Goal: Find specific page/section: Find specific page/section

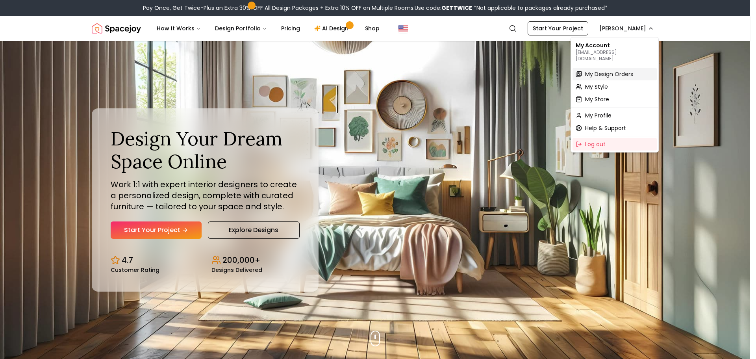
click at [616, 70] on span "My Design Orders" at bounding box center [609, 74] width 48 height 8
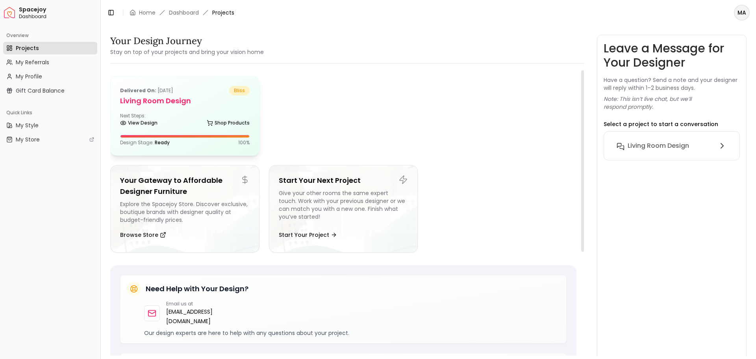
click at [180, 124] on div "View Design Shop Products" at bounding box center [185, 124] width 130 height 8
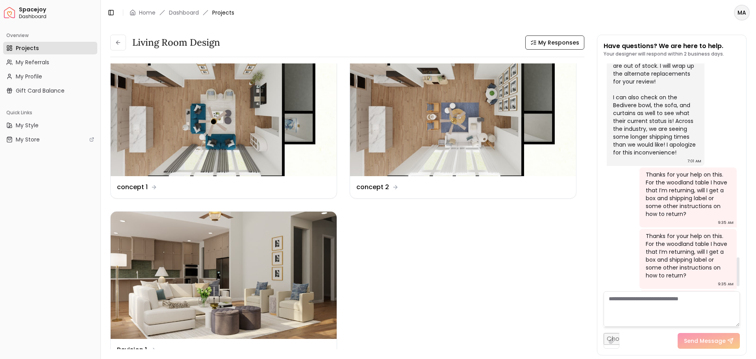
scroll to position [1581, 0]
